Goal: Task Accomplishment & Management: Use online tool/utility

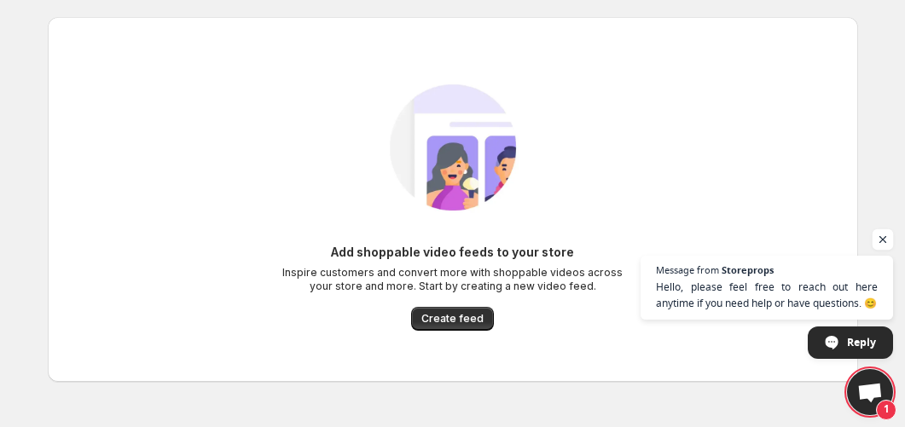
click at [886, 242] on span "Open chat" at bounding box center [882, 239] width 21 height 21
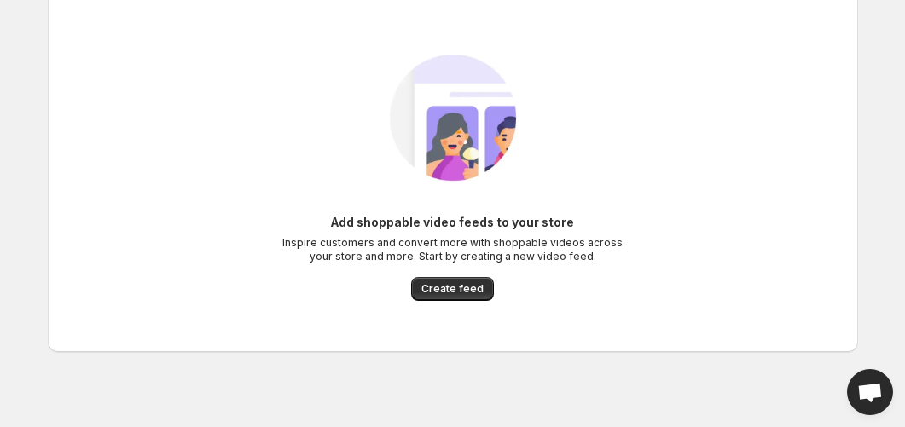
scroll to position [43, 0]
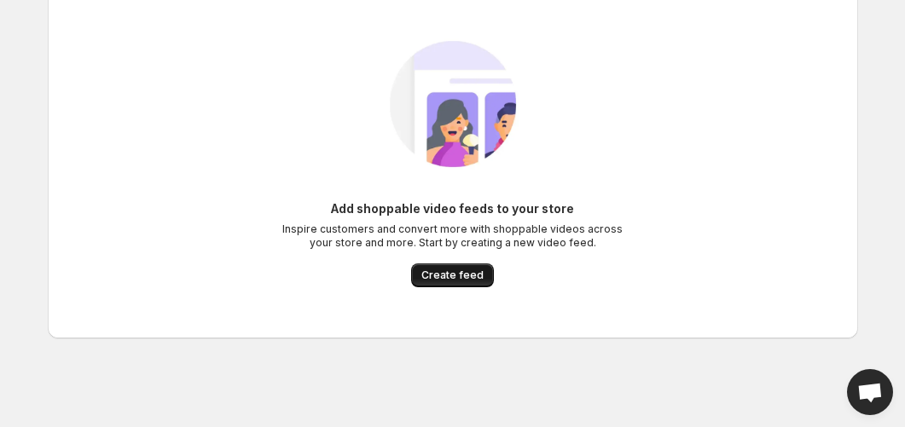
click at [462, 274] on span "Create feed" at bounding box center [452, 276] width 62 height 14
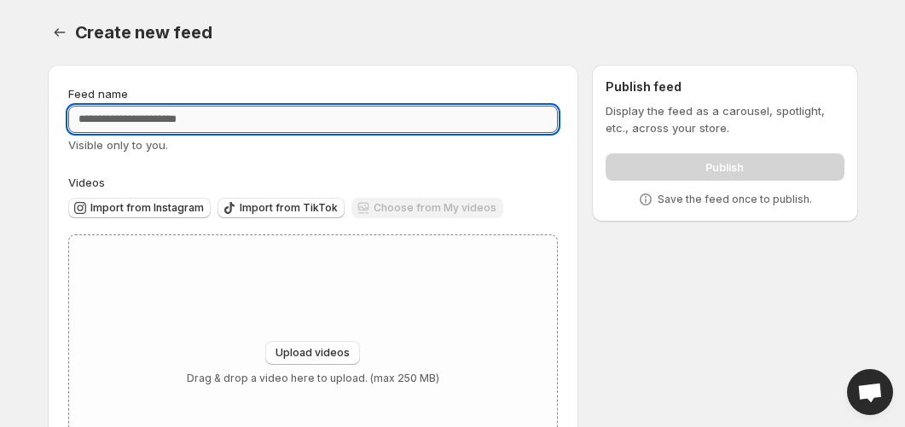
click at [329, 119] on input "Feed name" at bounding box center [313, 119] width 490 height 27
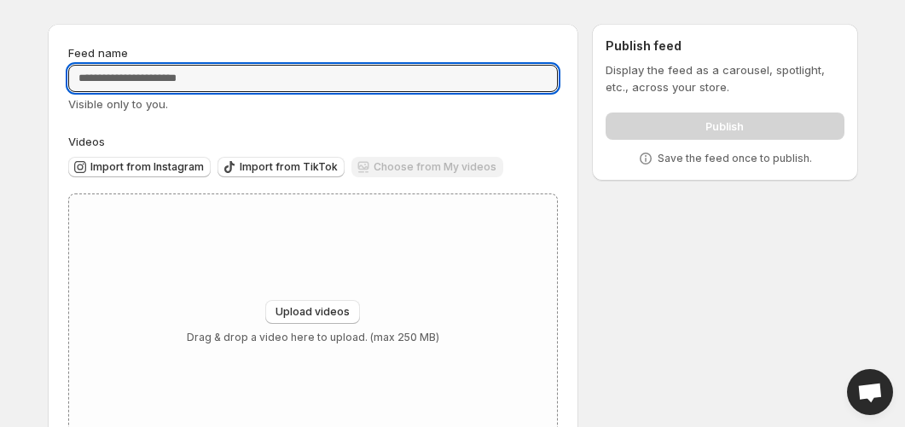
scroll to position [25, 0]
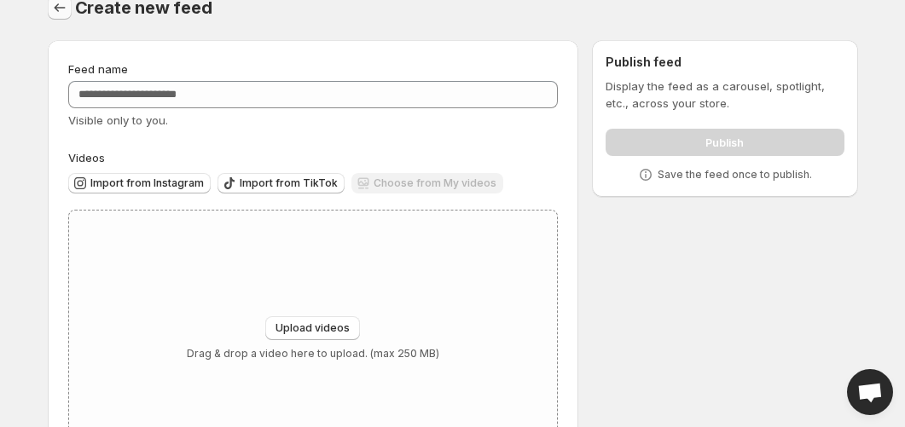
click at [61, 6] on icon "Settings" at bounding box center [59, 7] width 17 height 17
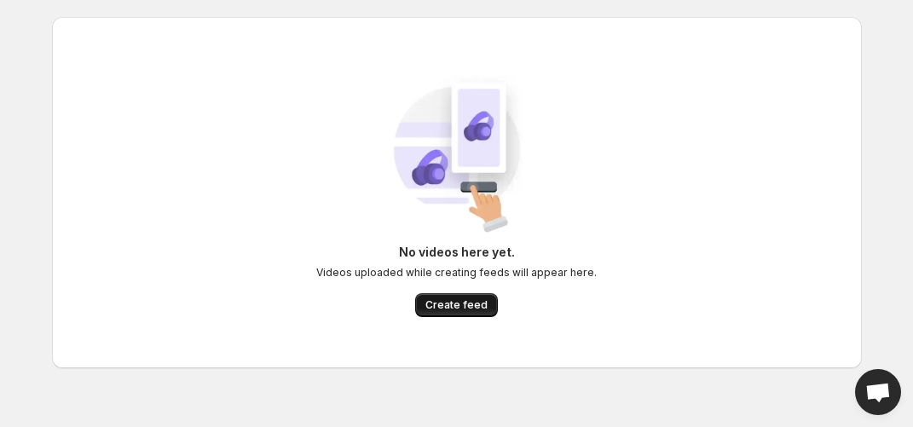
click at [440, 307] on span "Create feed" at bounding box center [457, 305] width 62 height 14
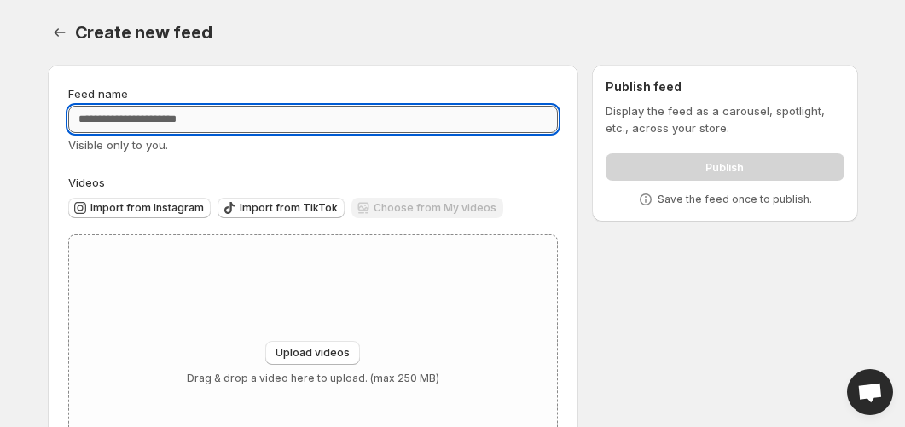
click at [442, 112] on input "Feed name" at bounding box center [313, 119] width 490 height 27
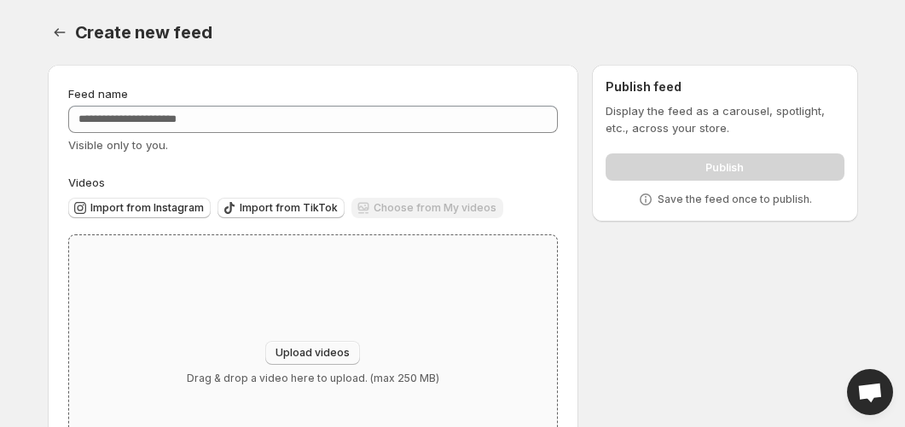
click at [325, 357] on span "Upload videos" at bounding box center [312, 353] width 74 height 14
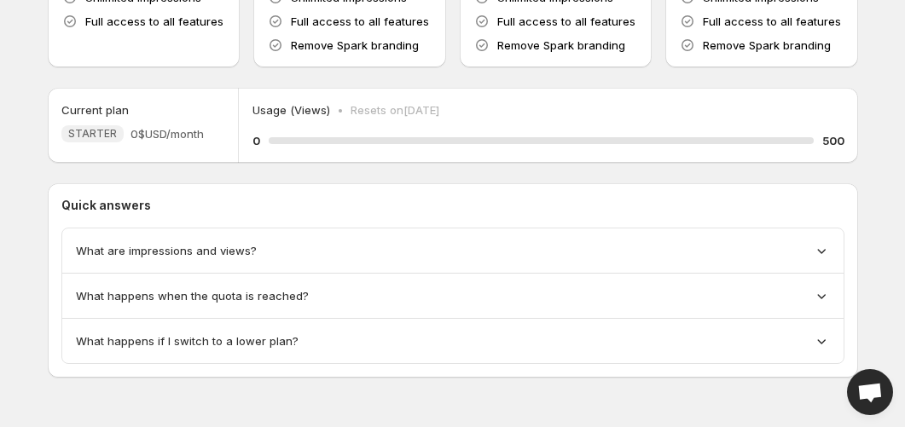
scroll to position [230, 0]
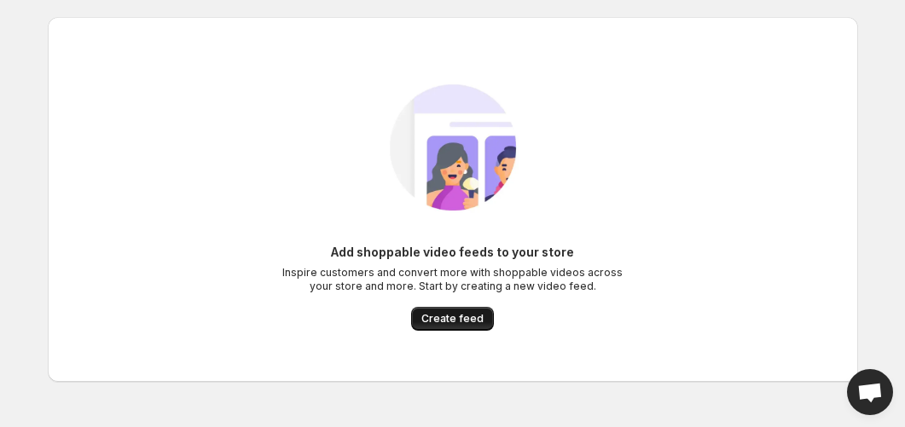
click at [449, 311] on button "Create feed" at bounding box center [452, 319] width 83 height 24
click at [430, 317] on span "Create feed" at bounding box center [452, 319] width 62 height 14
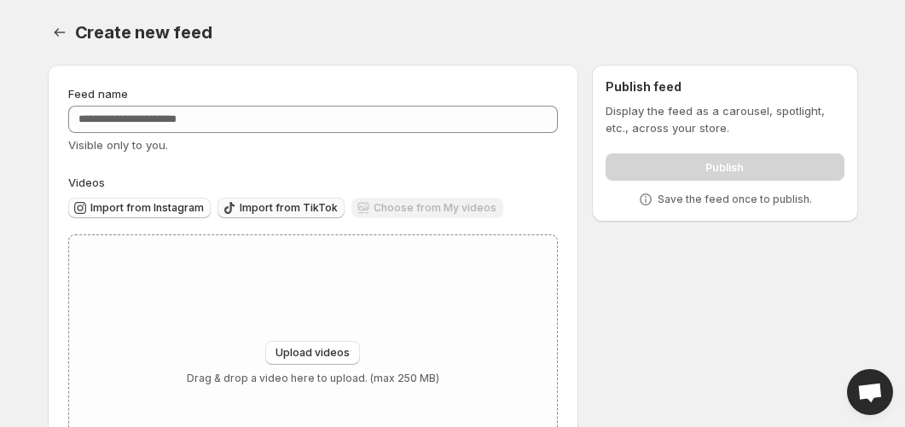
click at [266, 211] on span "Import from TikTok" at bounding box center [289, 208] width 98 height 14
